Goal: Navigation & Orientation: Go to known website

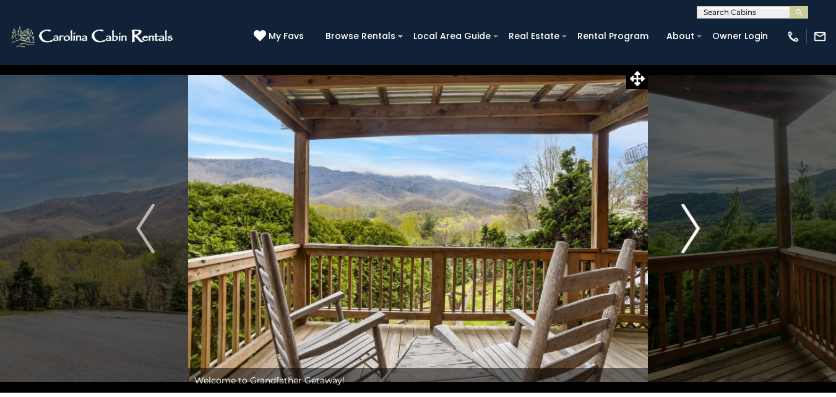
click at [692, 229] on img "Next" at bounding box center [690, 228] width 19 height 49
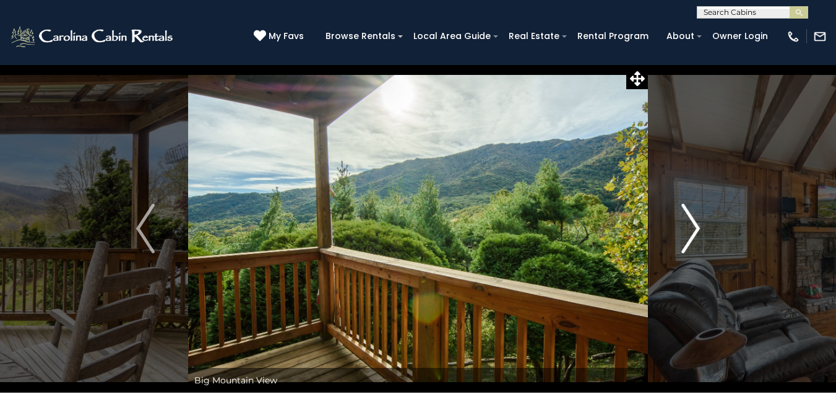
click at [692, 229] on img "Next" at bounding box center [690, 228] width 19 height 49
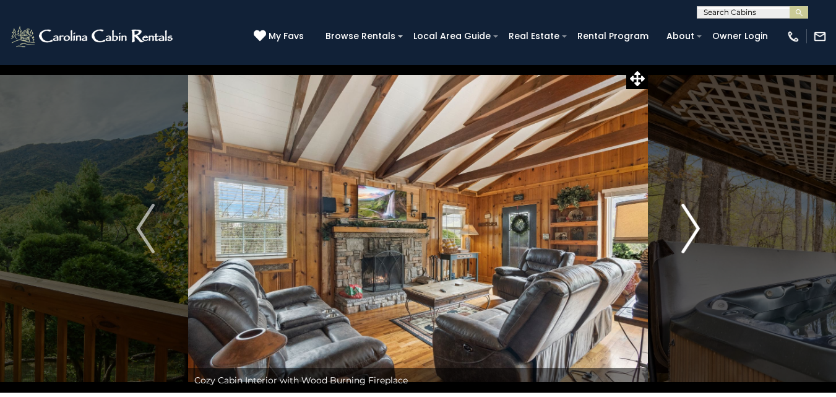
click at [692, 228] on img "Next" at bounding box center [690, 228] width 19 height 49
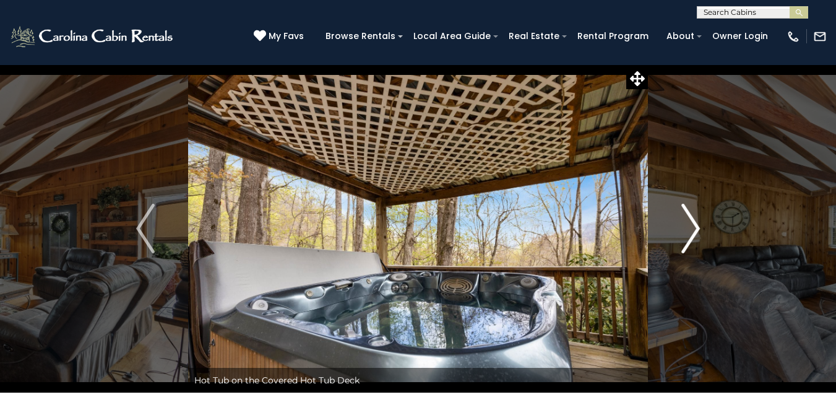
click at [692, 228] on img "Next" at bounding box center [690, 228] width 19 height 49
